Goal: Transaction & Acquisition: Purchase product/service

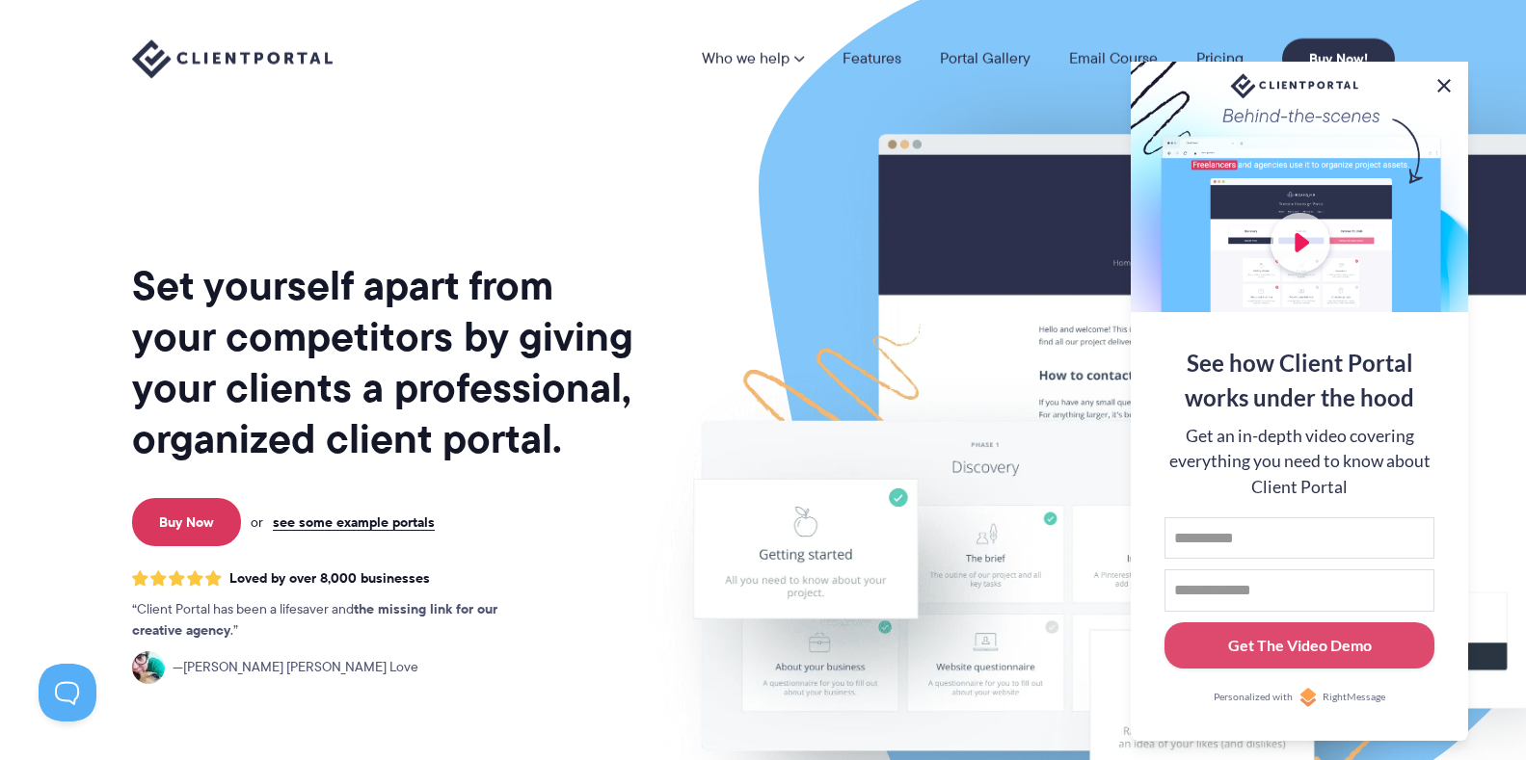
click at [1439, 80] on button at bounding box center [1443, 85] width 23 height 23
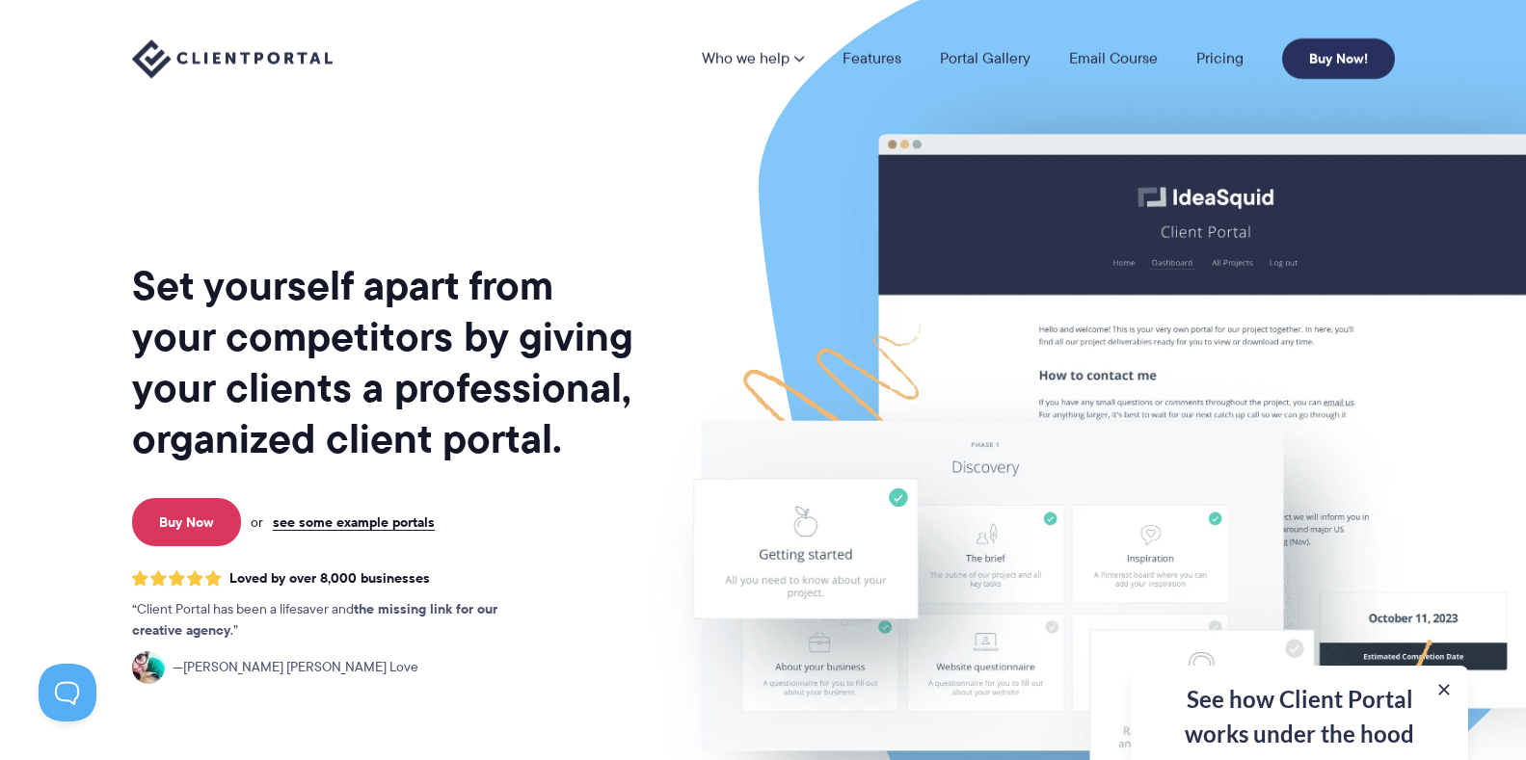
click at [1332, 51] on link "Buy Now!" at bounding box center [1338, 59] width 113 height 40
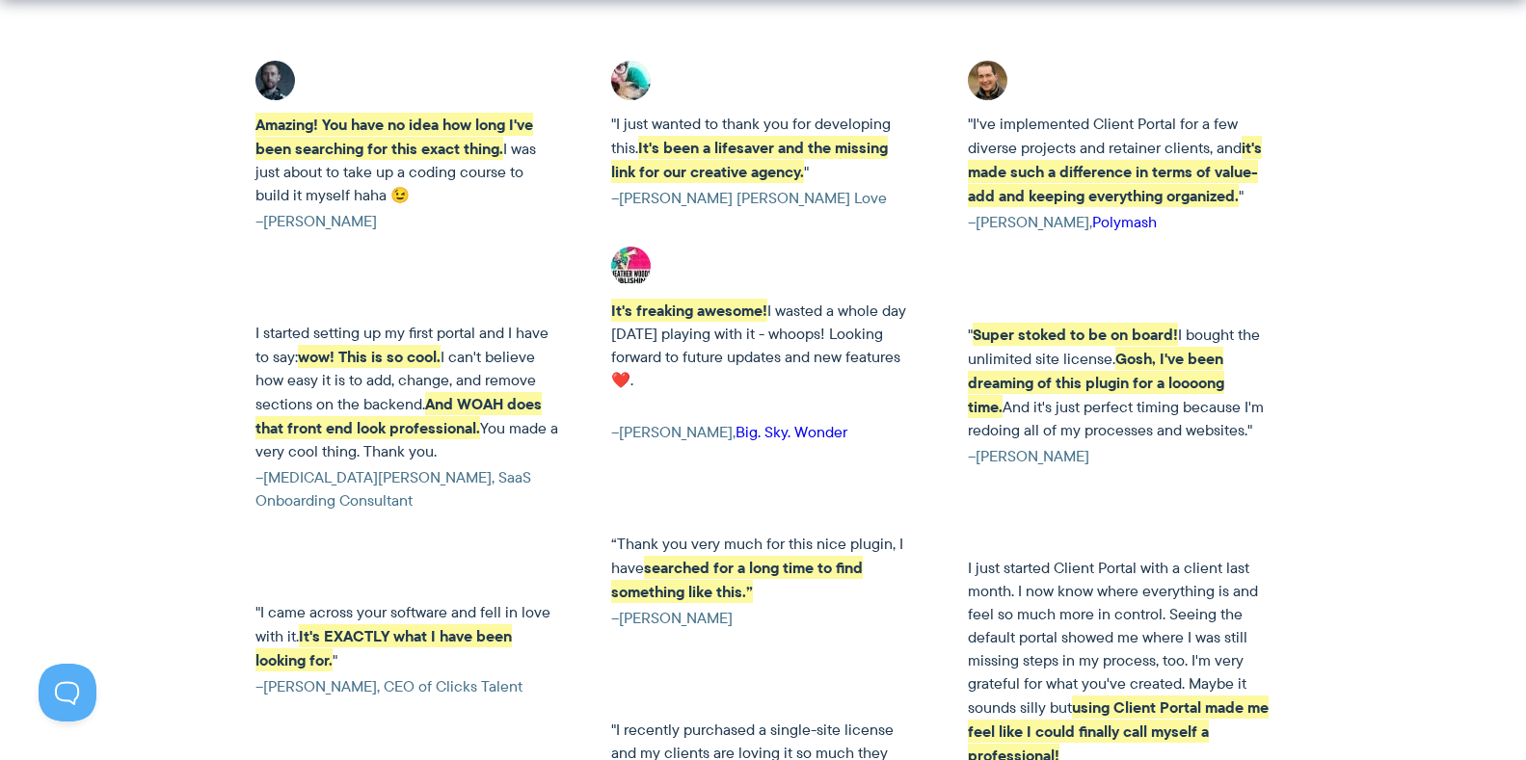
scroll to position [3248, 0]
